Goal: Information Seeking & Learning: Learn about a topic

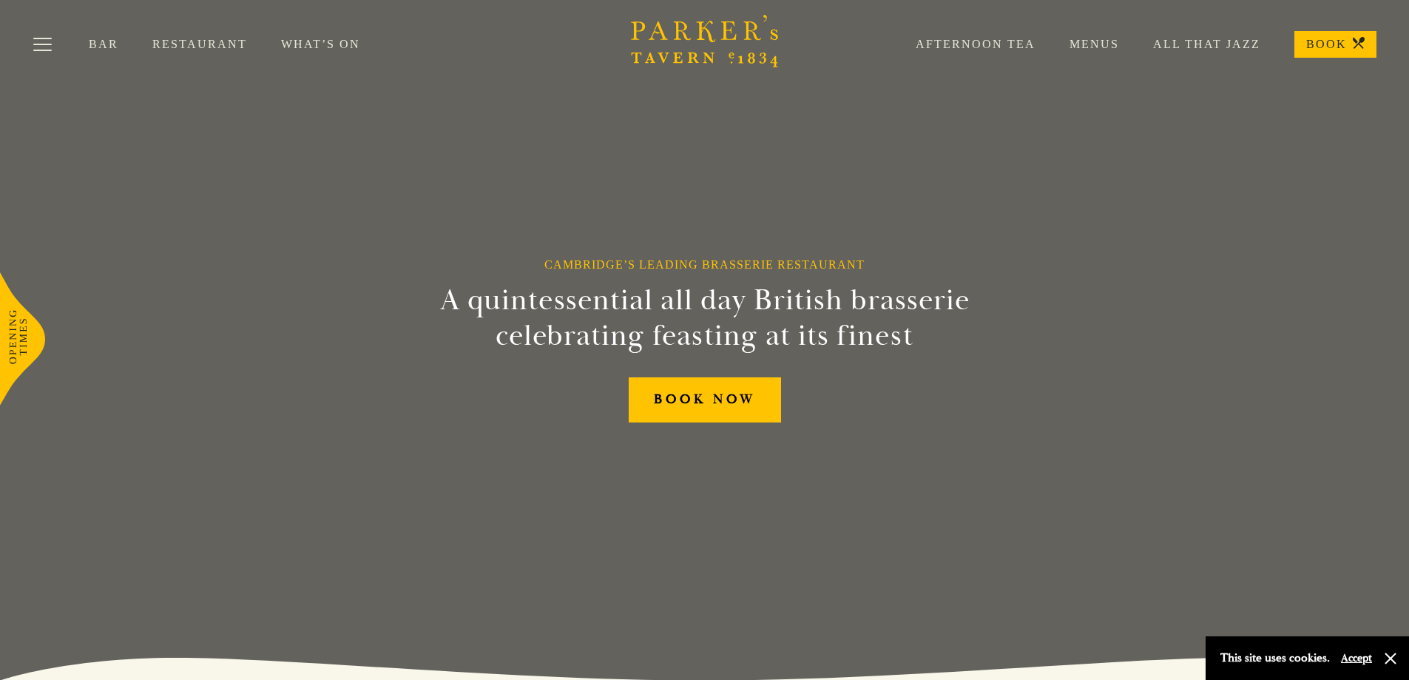
click at [1098, 49] on link "Menus" at bounding box center [1078, 44] width 84 height 15
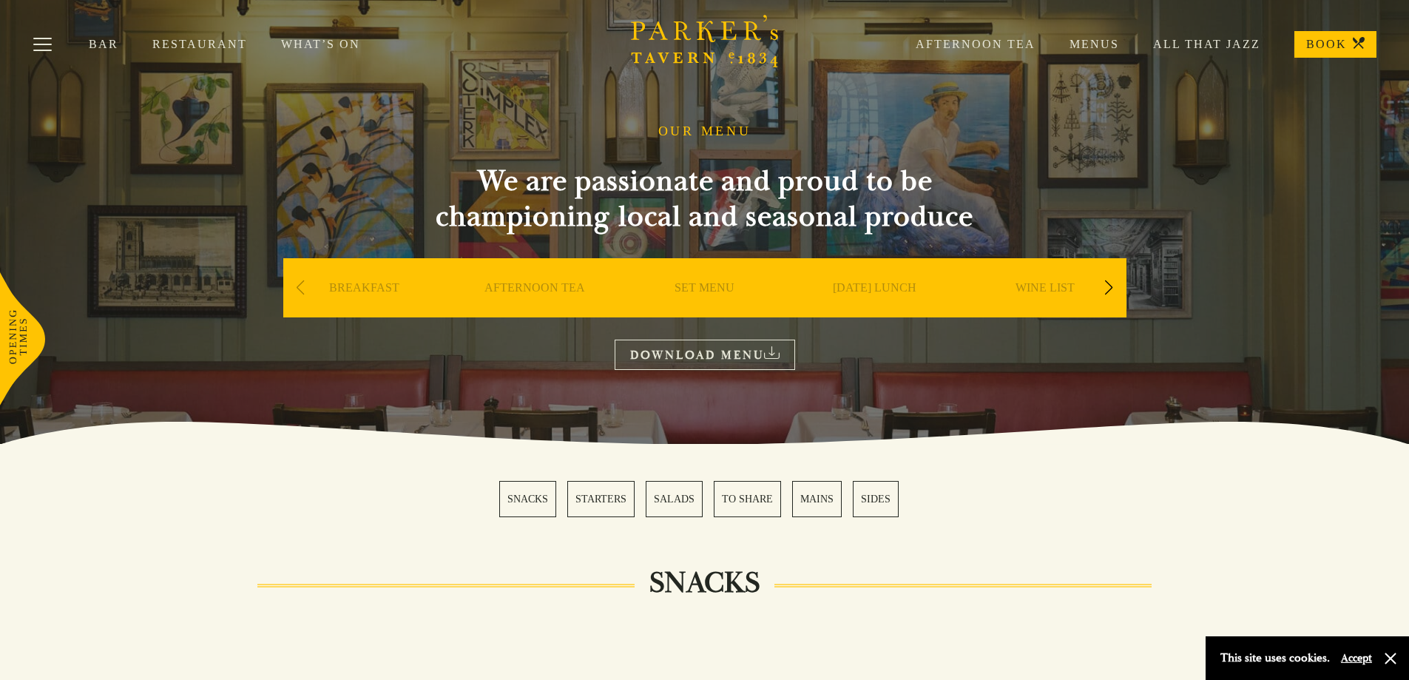
click at [823, 502] on link "MAINS" at bounding box center [817, 499] width 50 height 36
click at [1358, 44] on icon at bounding box center [1359, 43] width 12 height 12
click at [219, 43] on link "Restaurant" at bounding box center [216, 44] width 129 height 15
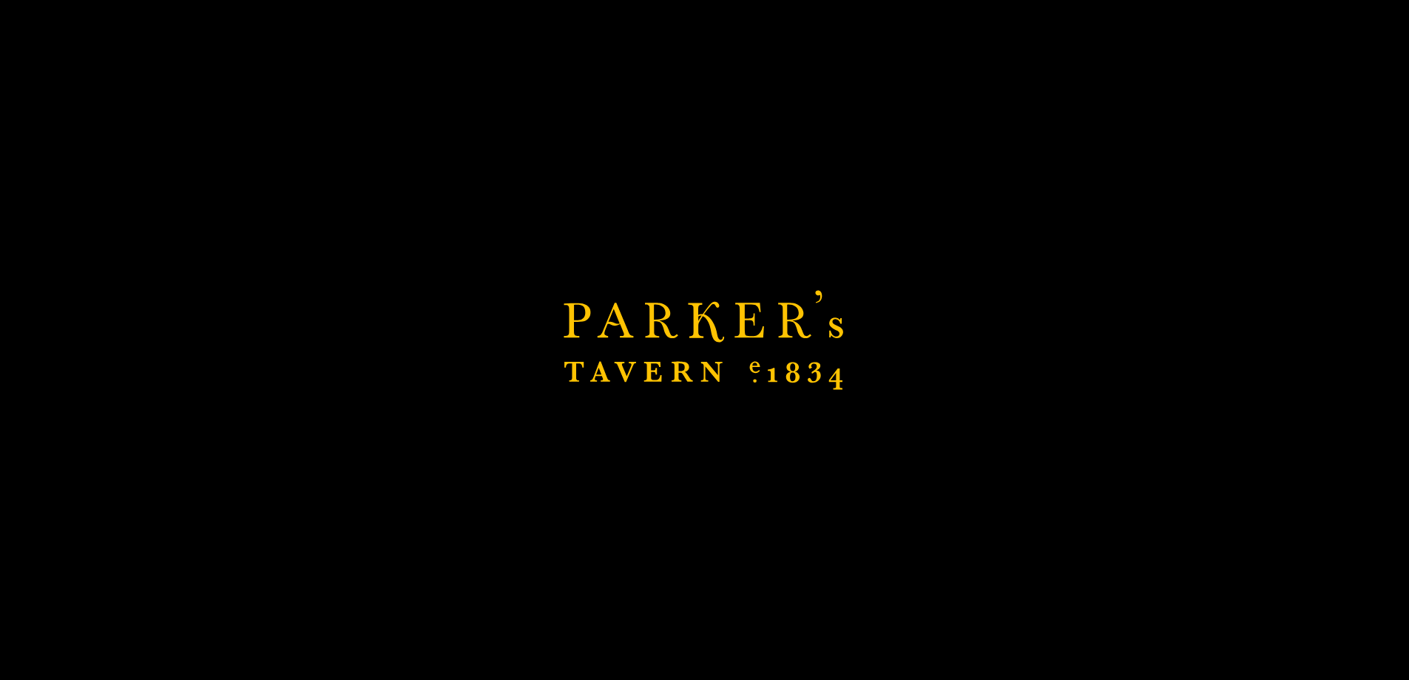
scroll to position [814, 0]
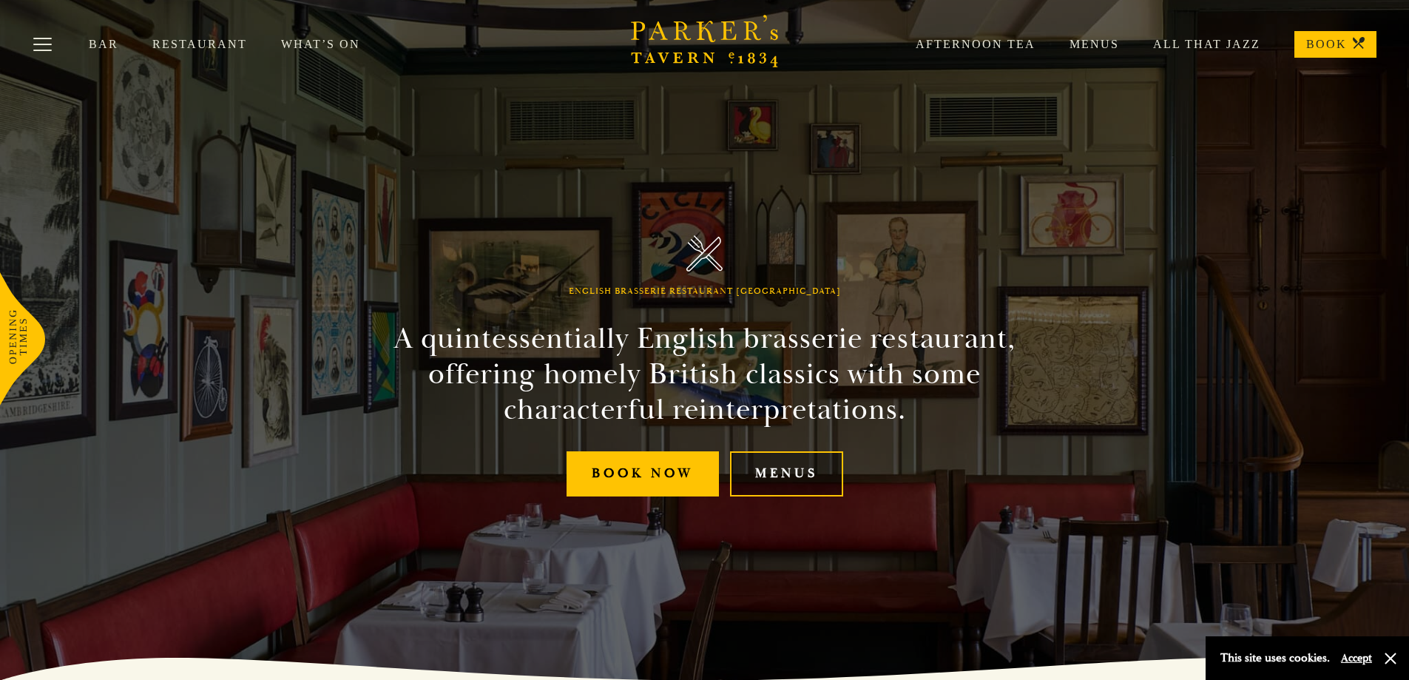
click at [825, 478] on link "Menus" at bounding box center [786, 473] width 113 height 45
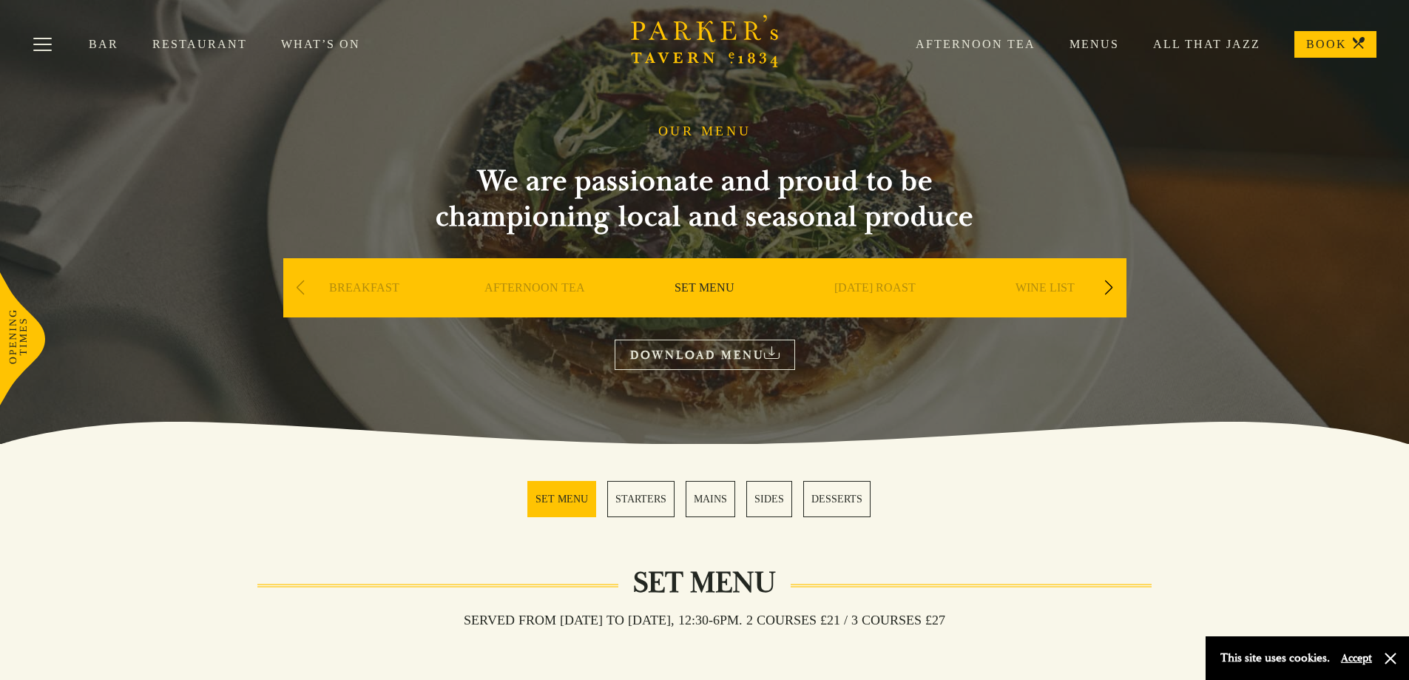
click at [1183, 41] on link "All That Jazz" at bounding box center [1189, 44] width 141 height 15
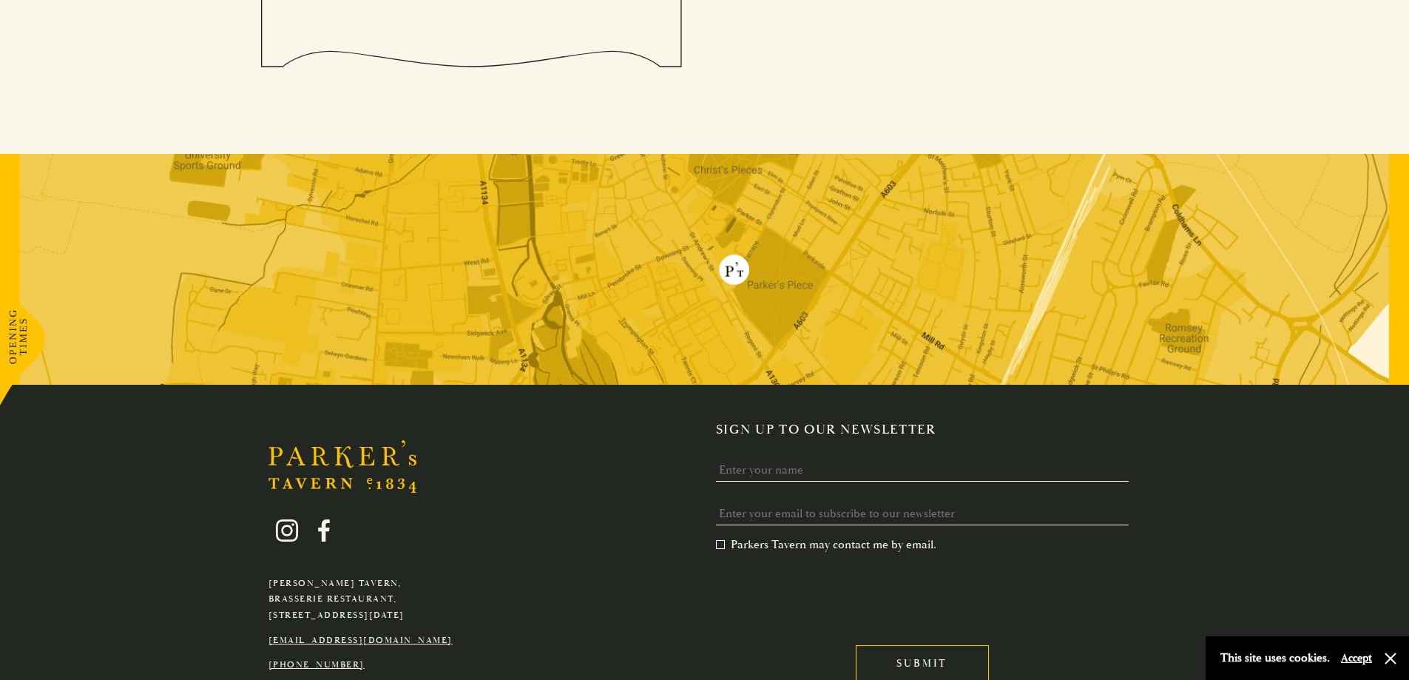
scroll to position [2149, 0]
